Goal: Download file/media

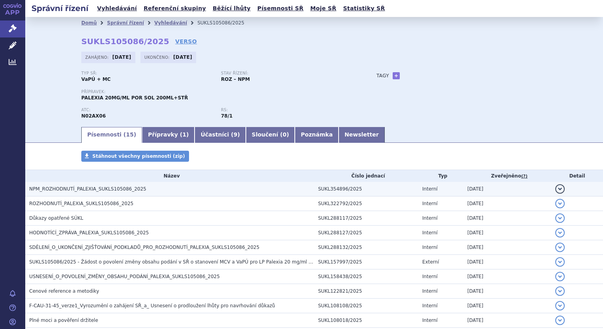
drag, startPoint x: 0, startPoint y: 0, endPoint x: 100, endPoint y: 189, distance: 213.7
click at [100, 189] on span "NPM_ROZHODNUTÍ_PALEXIA_SUKLS105086_2025" at bounding box center [87, 189] width 117 height 6
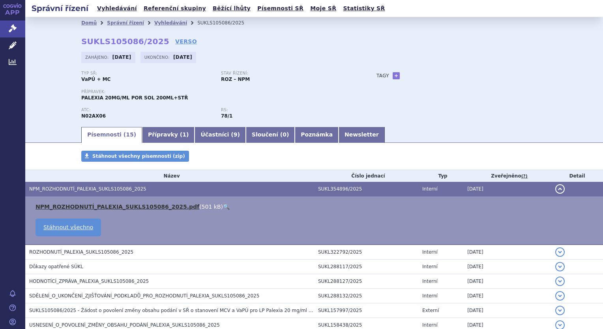
click at [98, 206] on link "NPM_ROZHODNUTÍ_PALEXIA_SUKLS105086_2025.pdf" at bounding box center [118, 207] width 164 height 6
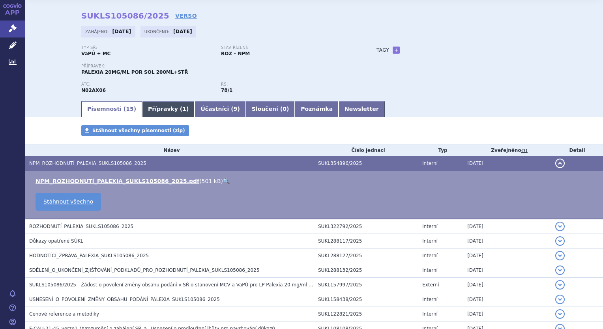
scroll to position [39, 0]
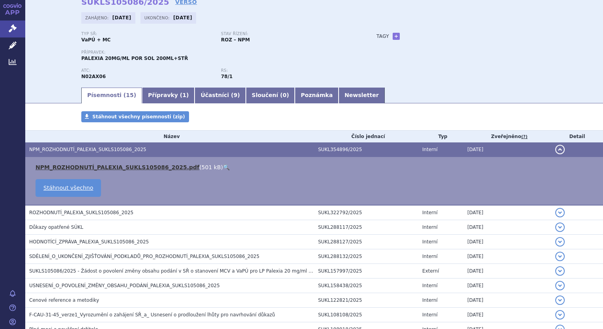
click at [133, 167] on link "NPM_ROZHODNUTÍ_PALEXIA_SUKLS105086_2025.pdf" at bounding box center [118, 167] width 164 height 6
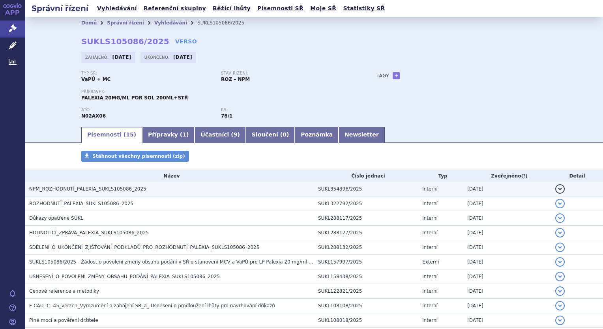
click at [62, 189] on span "NPM_ROZHODNUTÍ_PALEXIA_SUKLS105086_2025" at bounding box center [87, 189] width 117 height 6
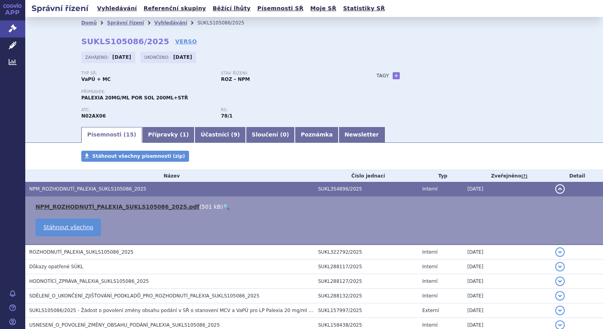
click at [85, 208] on link "NPM_ROZHODNUTÍ_PALEXIA_SUKLS105086_2025.pdf" at bounding box center [118, 207] width 164 height 6
